Goal: Task Accomplishment & Management: Manage account settings

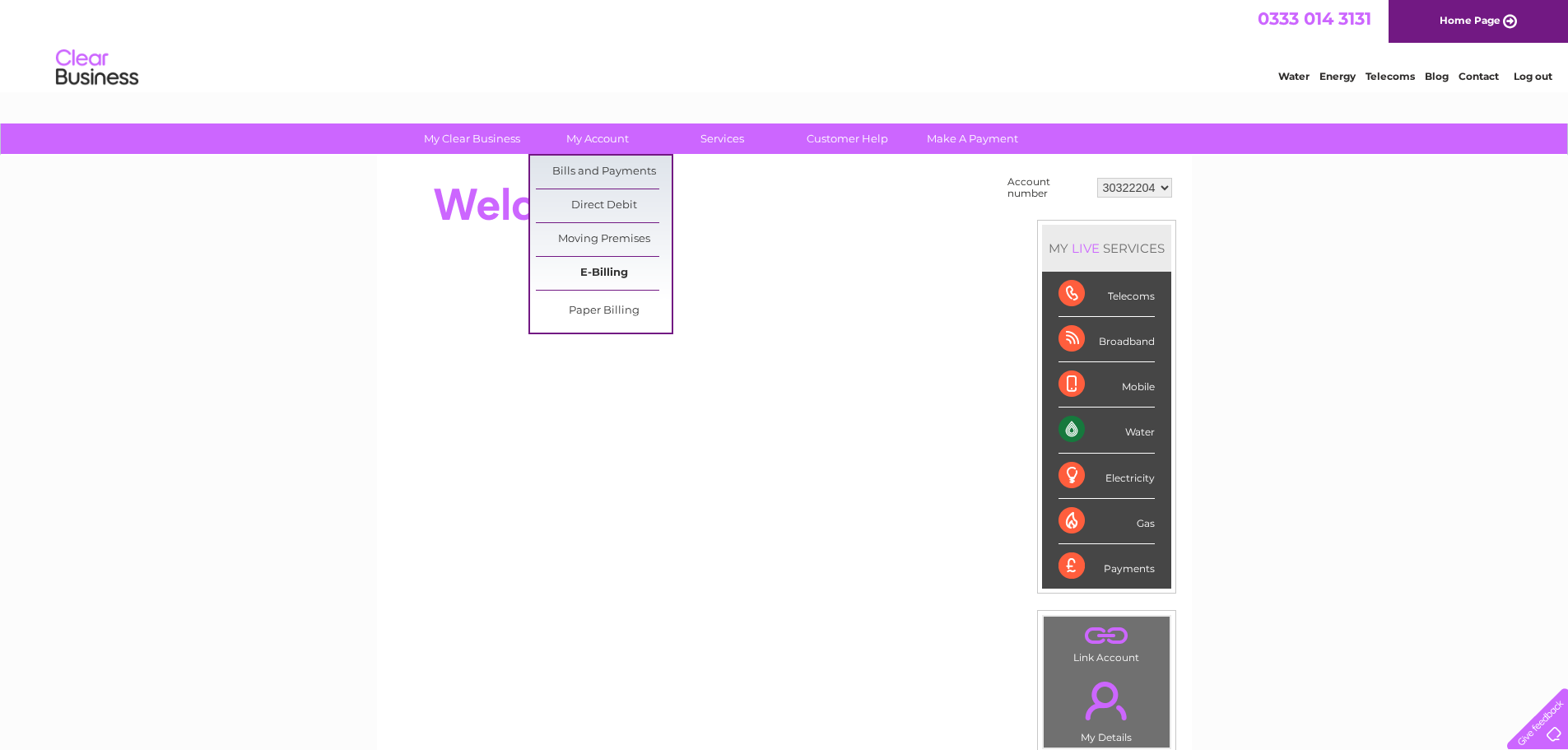
click at [607, 273] on link "E-Billing" at bounding box center [604, 273] width 136 height 33
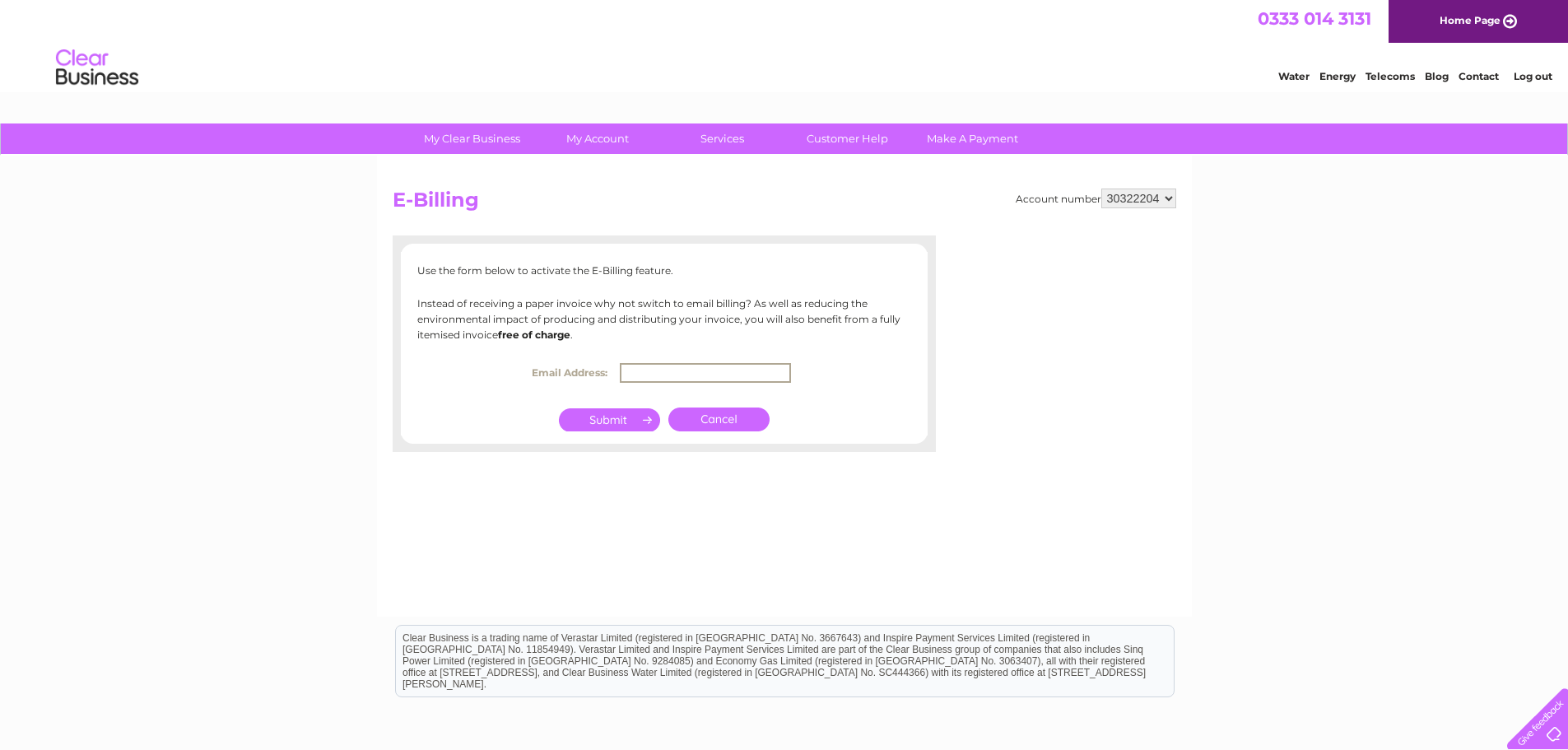
click at [672, 371] on input "text" at bounding box center [705, 373] width 171 height 20
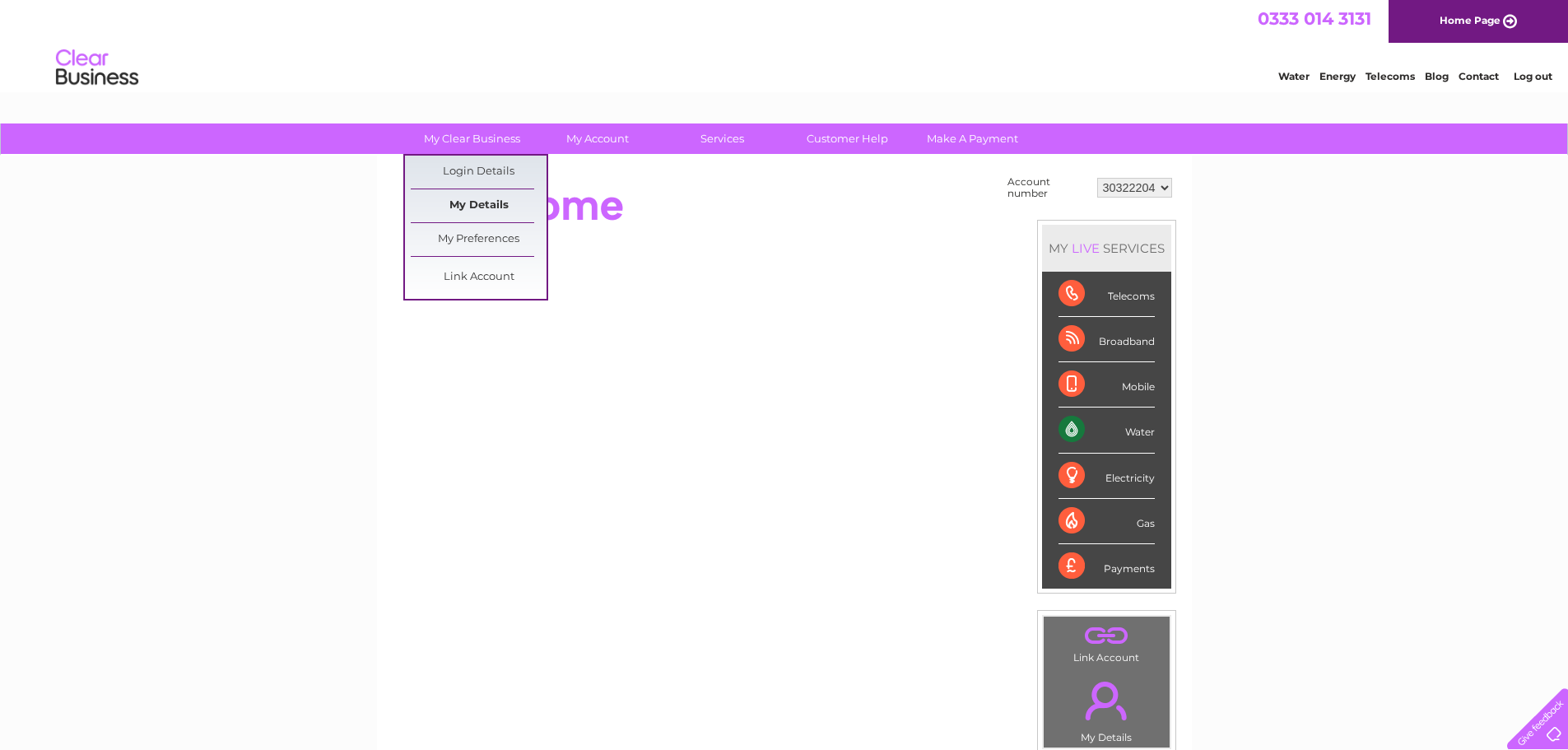
click at [505, 197] on link "My Details" at bounding box center [478, 206] width 136 height 33
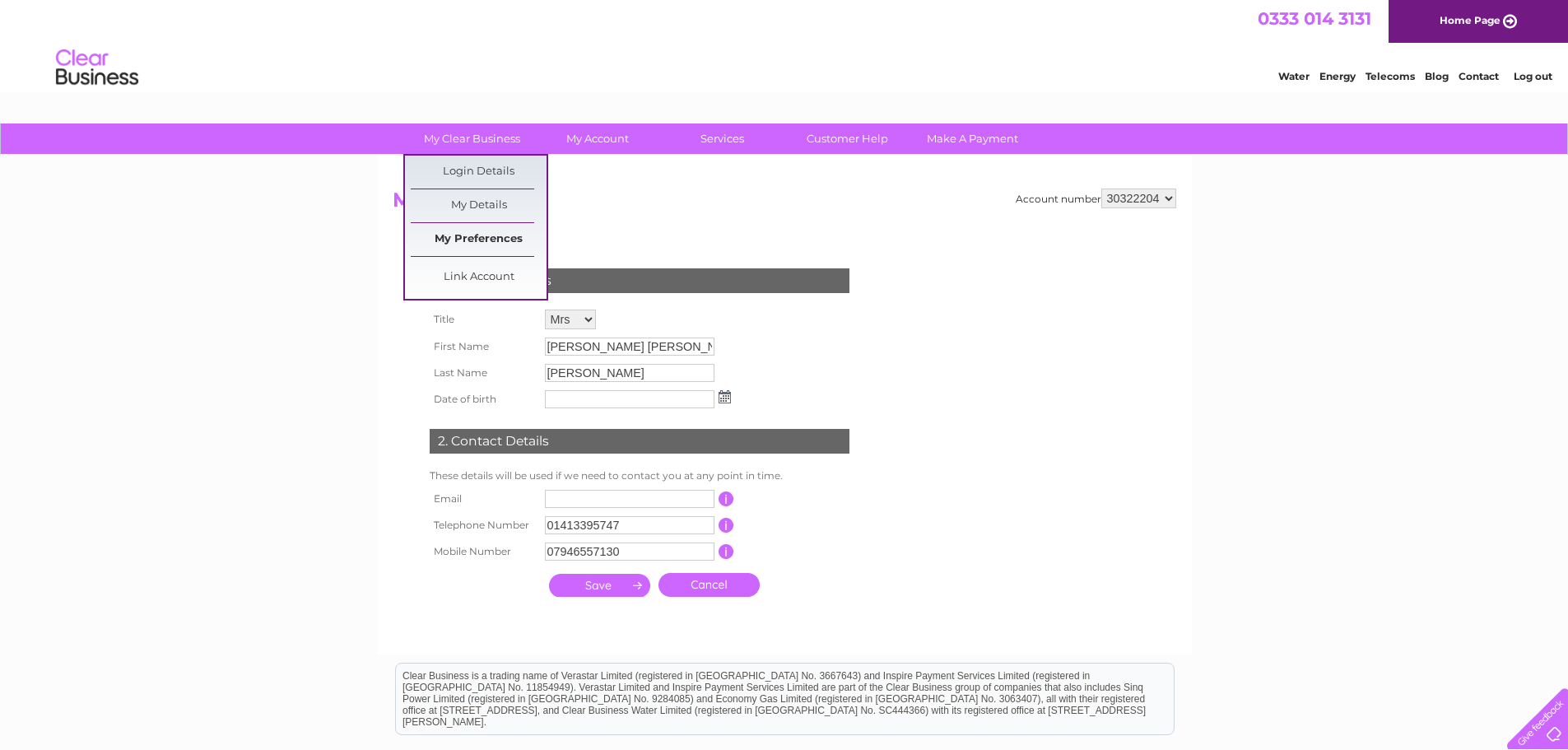
click at [493, 246] on link "My Preferences" at bounding box center [478, 239] width 136 height 33
click at [473, 231] on link "My Preferences" at bounding box center [478, 239] width 136 height 33
click at [494, 239] on link "My Preferences" at bounding box center [478, 239] width 136 height 33
click at [481, 272] on link "Link Account" at bounding box center [478, 277] width 136 height 33
click at [483, 272] on link "Link Account" at bounding box center [478, 277] width 136 height 33
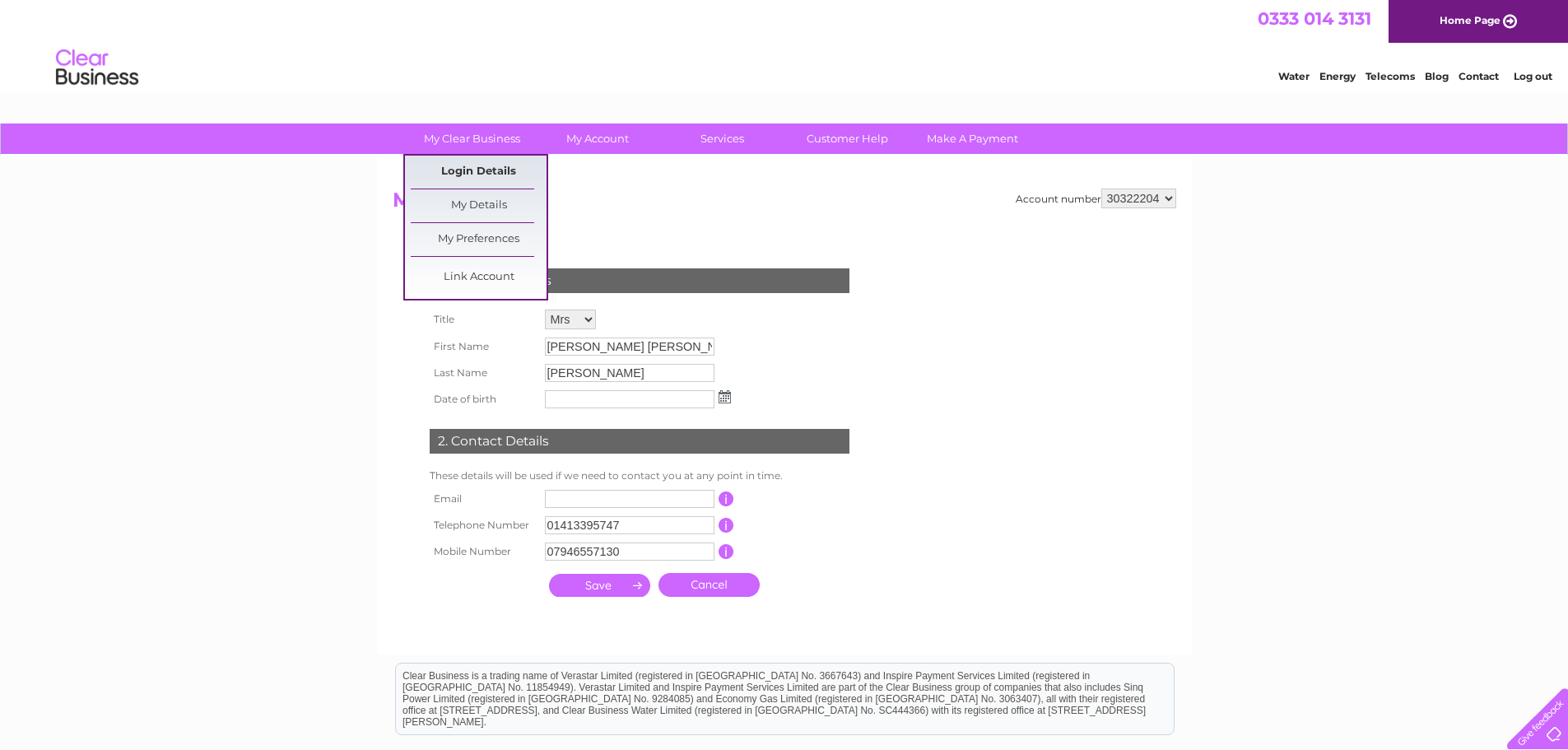
click at [478, 168] on link "Login Details" at bounding box center [478, 172] width 136 height 33
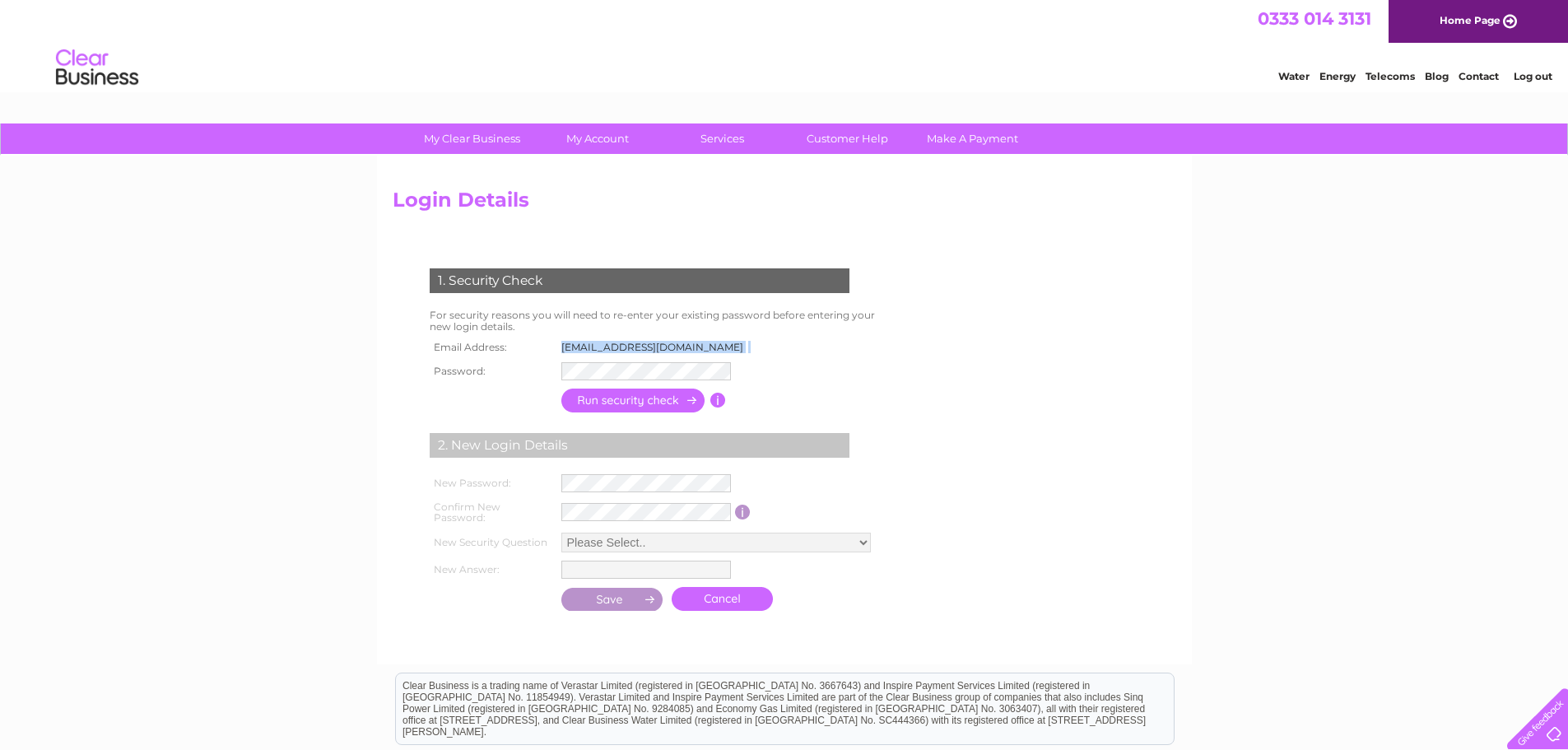
drag, startPoint x: 739, startPoint y: 351, endPoint x: 552, endPoint y: 336, distance: 187.6
click at [552, 337] on tr "Email Address: [EMAIL_ADDRESS][DOMAIN_NAME]" at bounding box center [592, 348] width 332 height 21
copy tr "[EMAIL_ADDRESS][DOMAIN_NAME]"
click at [924, 356] on form "1. Security Check For security reasons you will need to re-enter your existing …" at bounding box center [784, 441] width 784 height 412
